Goal: Find specific page/section: Find specific page/section

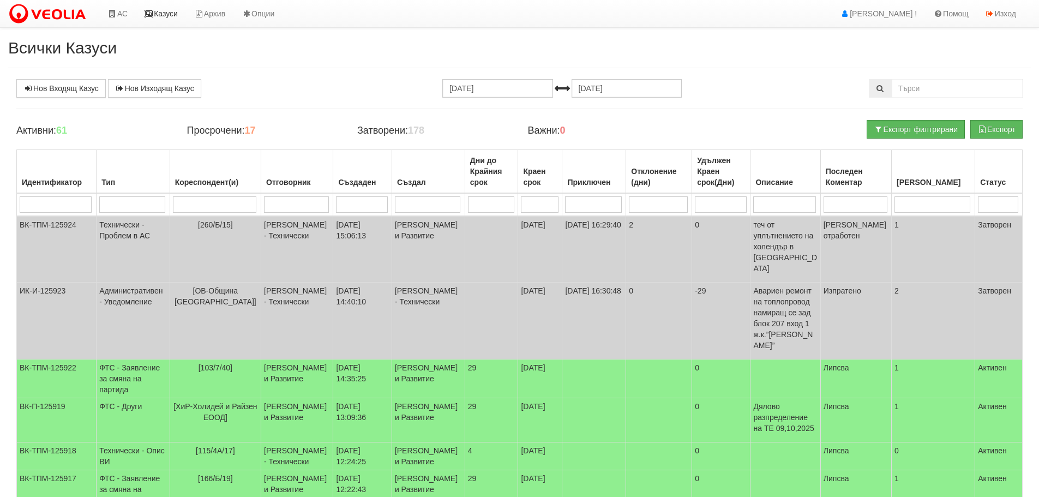
click at [170, 4] on link "Казуси" at bounding box center [161, 13] width 50 height 27
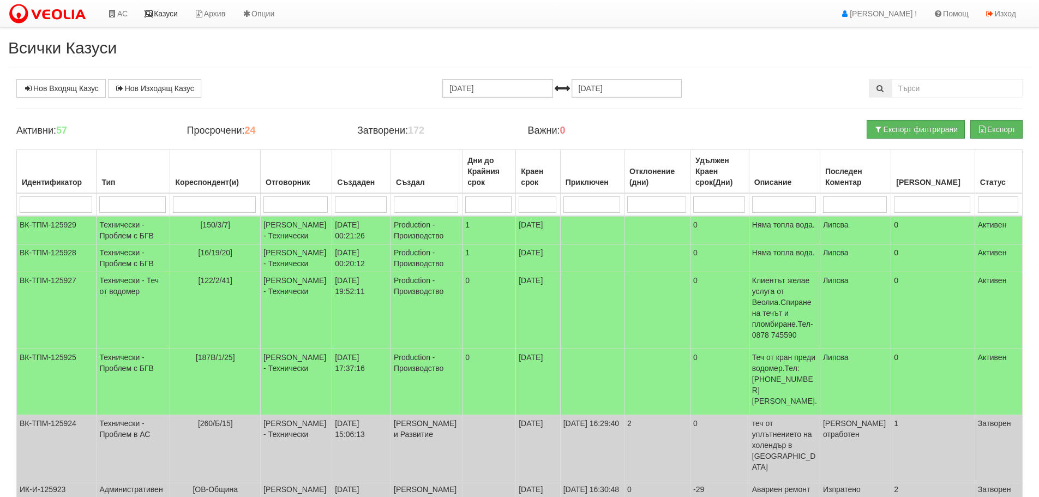
click at [167, 14] on link "Казуси" at bounding box center [161, 13] width 50 height 27
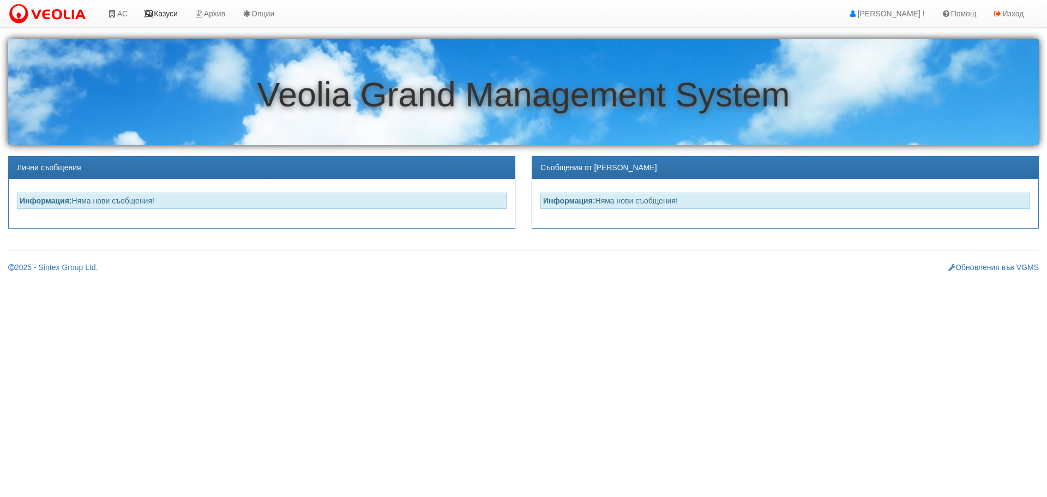
click at [171, 13] on link "Казуси" at bounding box center [161, 13] width 50 height 27
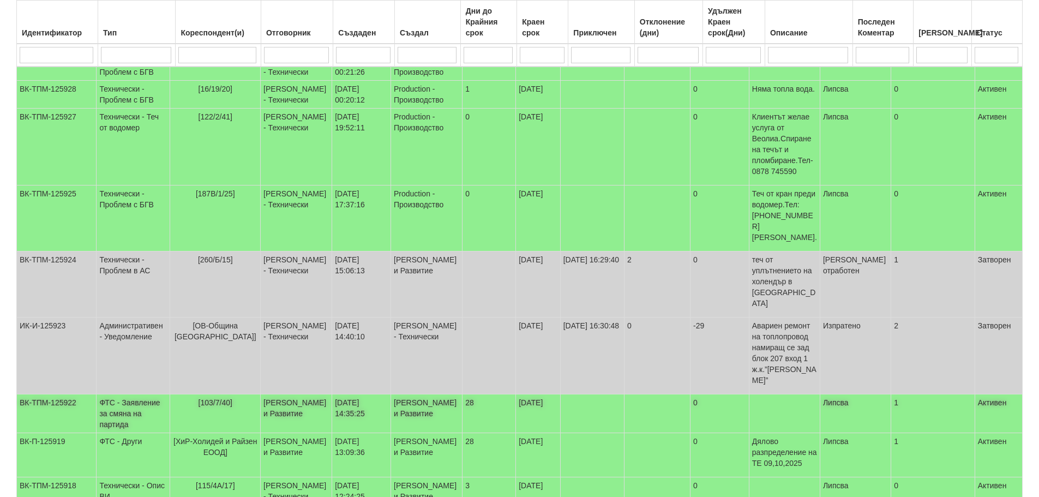
scroll to position [218, 0]
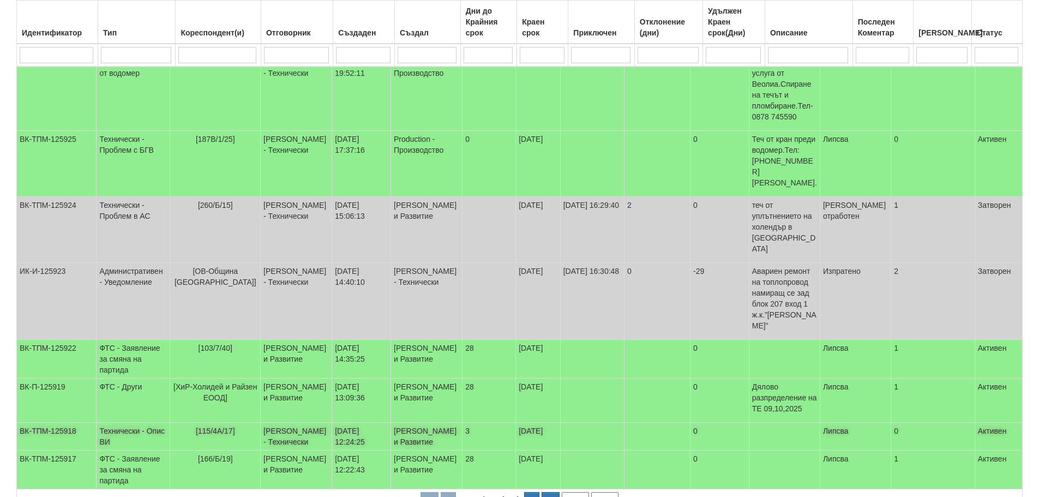
click at [129, 423] on td "Технически - Опис ВИ" at bounding box center [134, 437] width 74 height 28
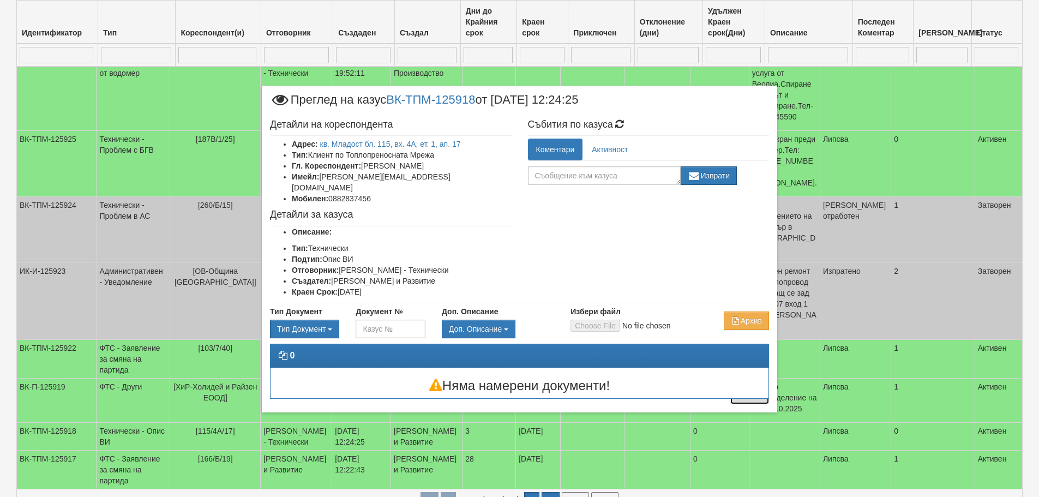
click at [752, 395] on button "Отказ" at bounding box center [749, 395] width 39 height 17
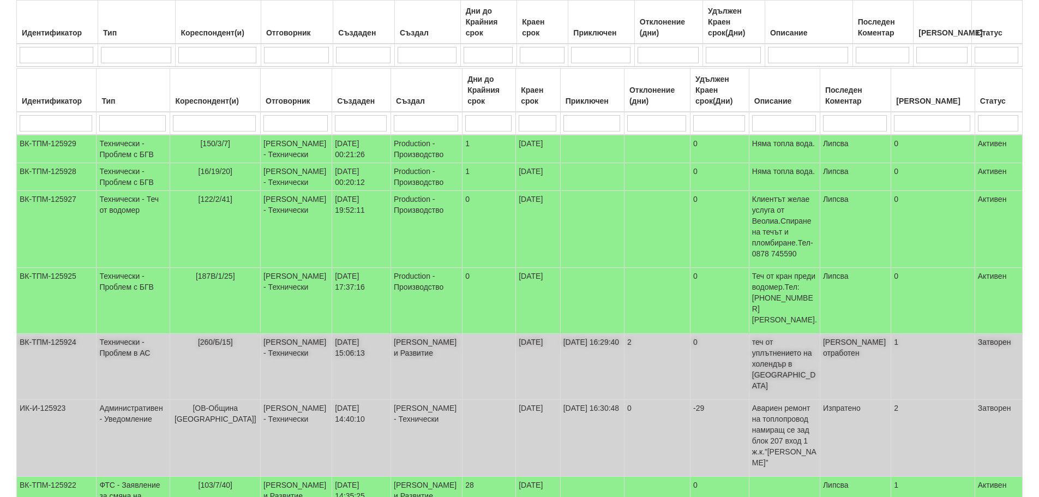
scroll to position [0, 0]
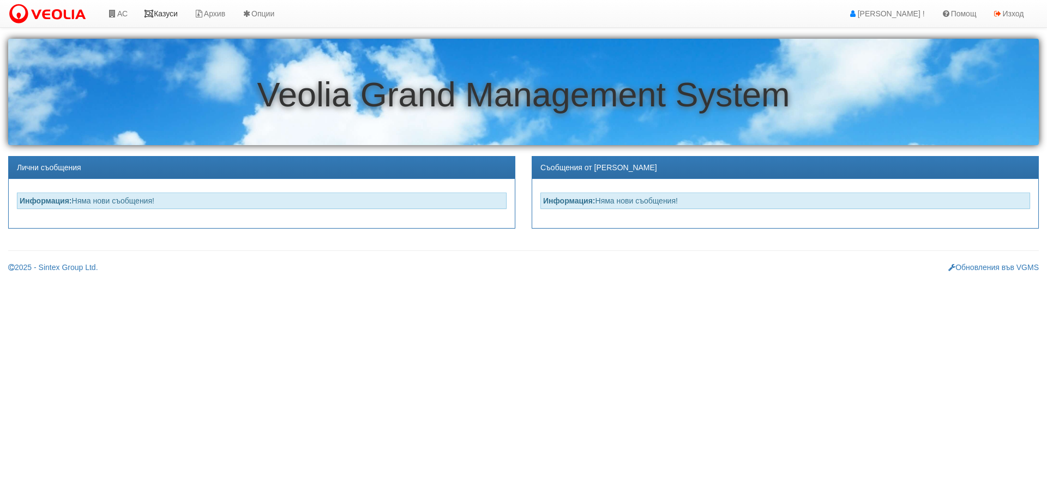
click at [176, 13] on link "Казуси" at bounding box center [161, 13] width 50 height 27
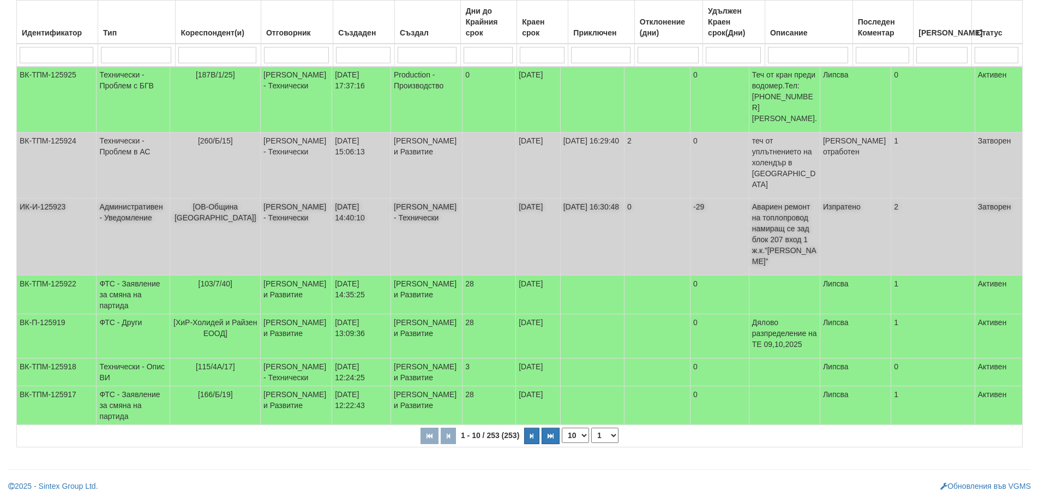
scroll to position [285, 0]
